Goal: Use online tool/utility: Use online tool/utility

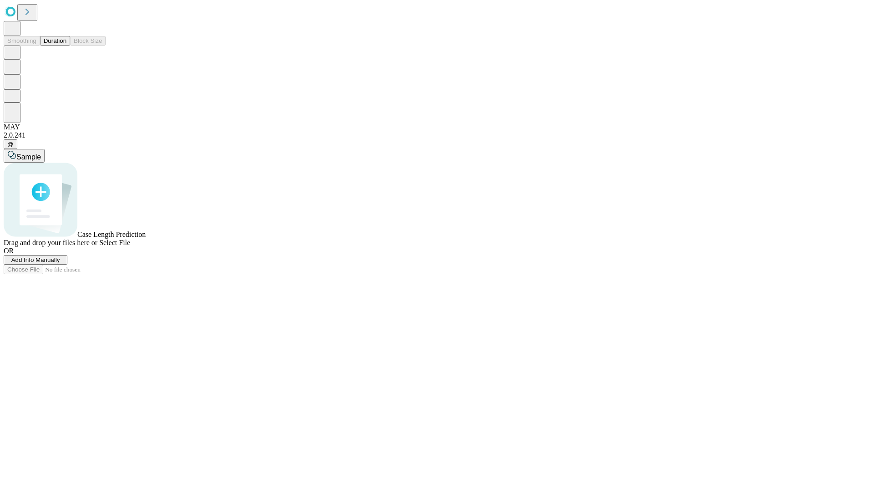
click at [66, 46] on button "Duration" at bounding box center [55, 41] width 30 height 10
click at [41, 153] on span "Sample" at bounding box center [28, 157] width 25 height 8
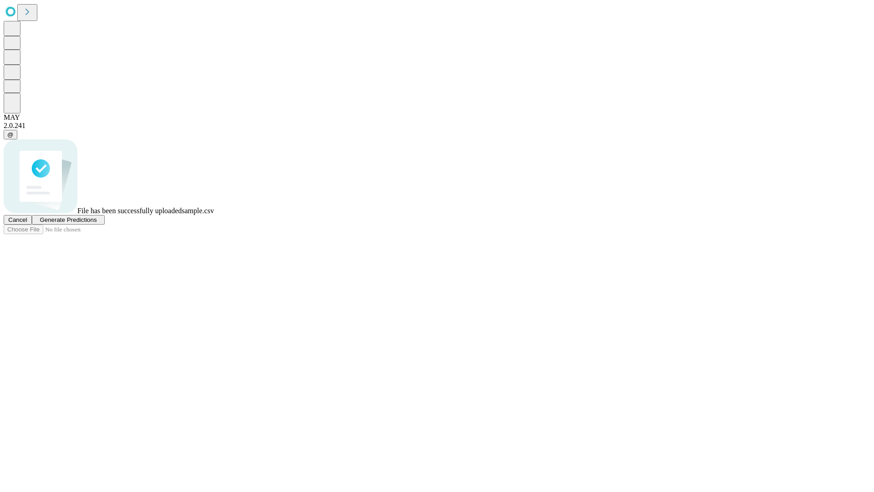
click at [97, 223] on span "Generate Predictions" at bounding box center [68, 219] width 57 height 7
